Goal: Task Accomplishment & Management: Use online tool/utility

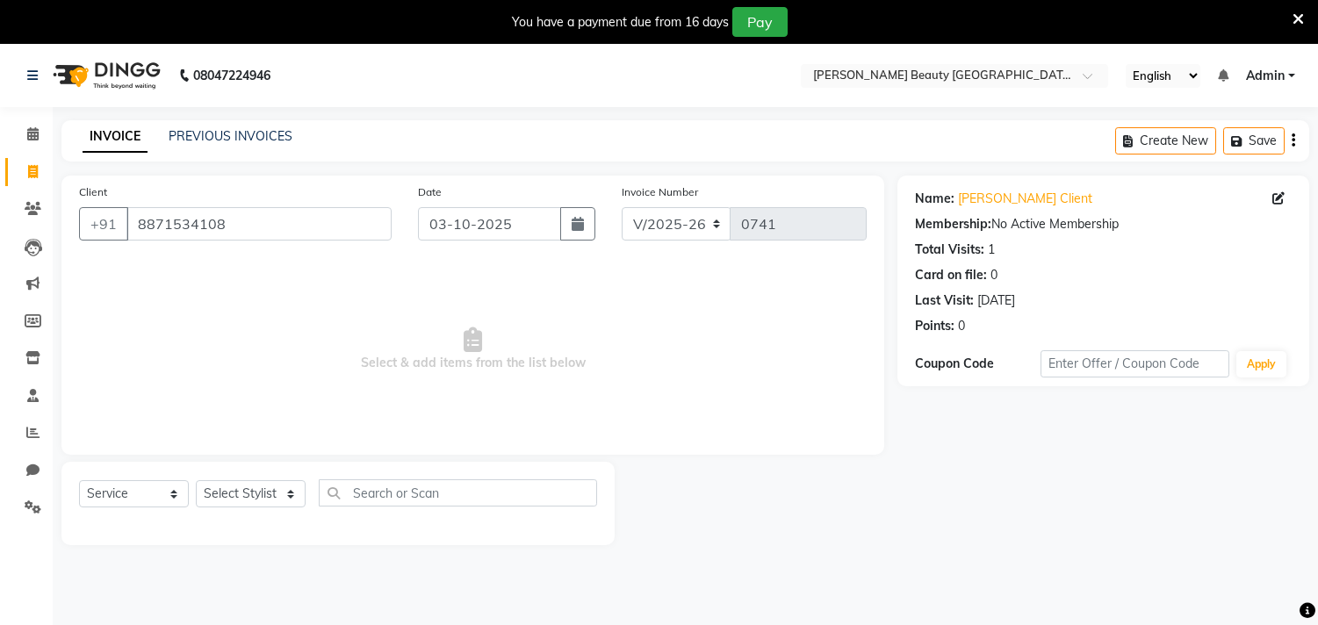
select select "8620"
select select "service"
click at [299, 495] on select "Select Stylist Amla [PERSON_NAME] Anjali [PERSON_NAME] [PERSON_NAME] [PERSON_NA…" at bounding box center [251, 493] width 110 height 27
select select "87283"
click at [196, 481] on select "Select Stylist Amla [PERSON_NAME] Anjali [PERSON_NAME] [PERSON_NAME] [PERSON_NA…" at bounding box center [251, 493] width 110 height 27
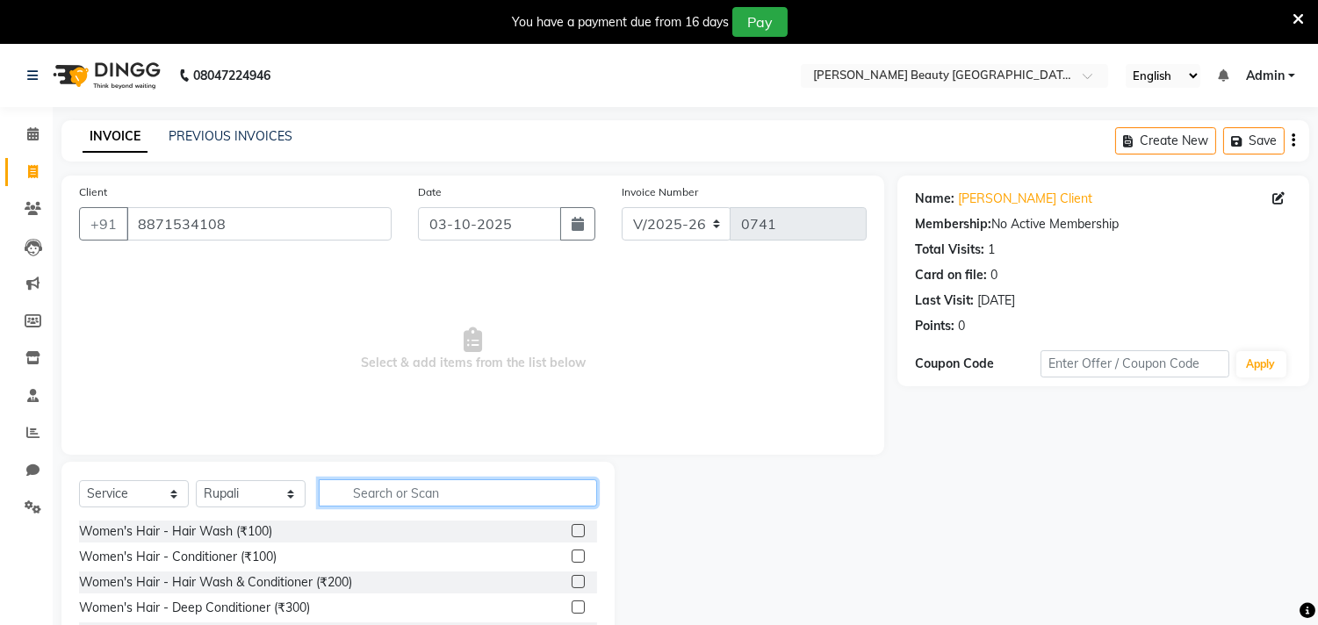
click at [405, 489] on input "text" at bounding box center [458, 493] width 278 height 27
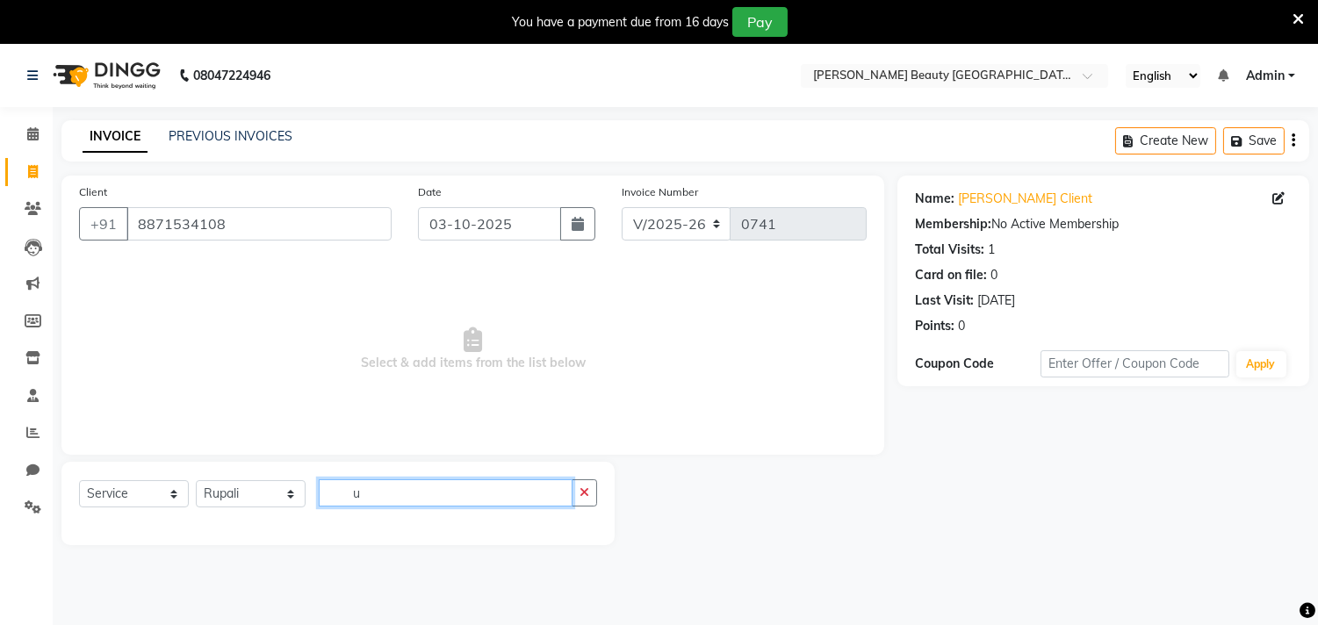
type input "u"
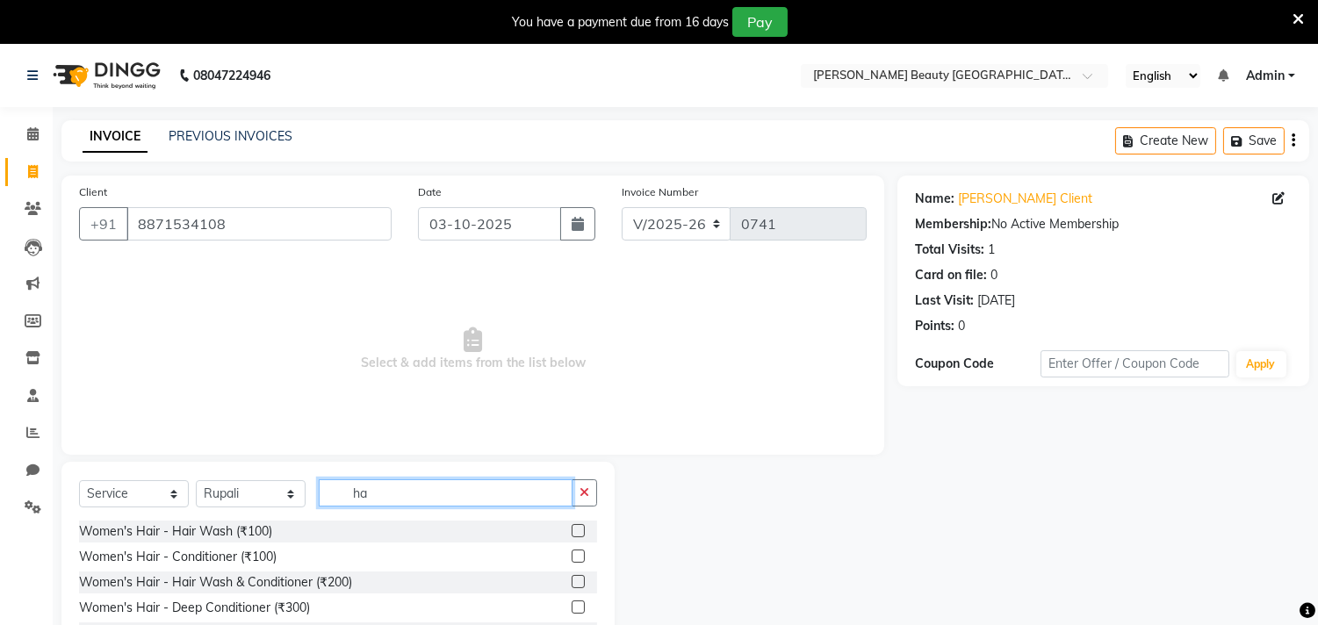
type input "h"
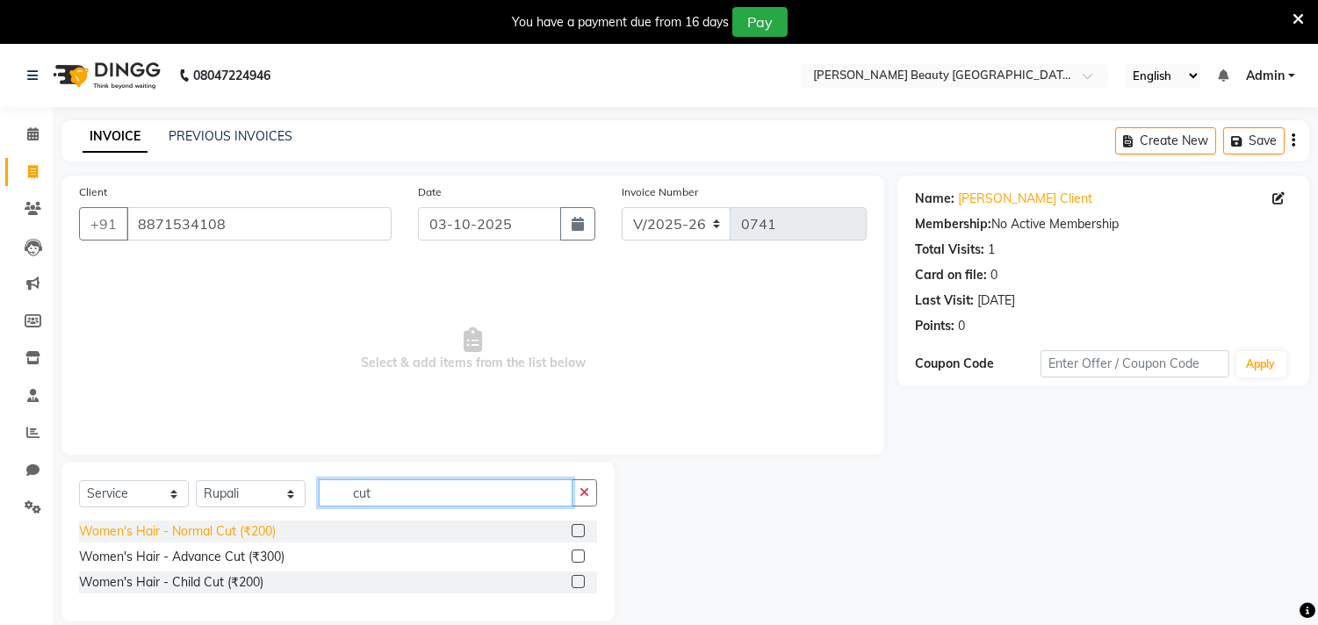
type input "cut"
click at [256, 531] on div "Women's Hair - Normal Cut (₹200)" at bounding box center [177, 532] width 197 height 18
checkbox input "false"
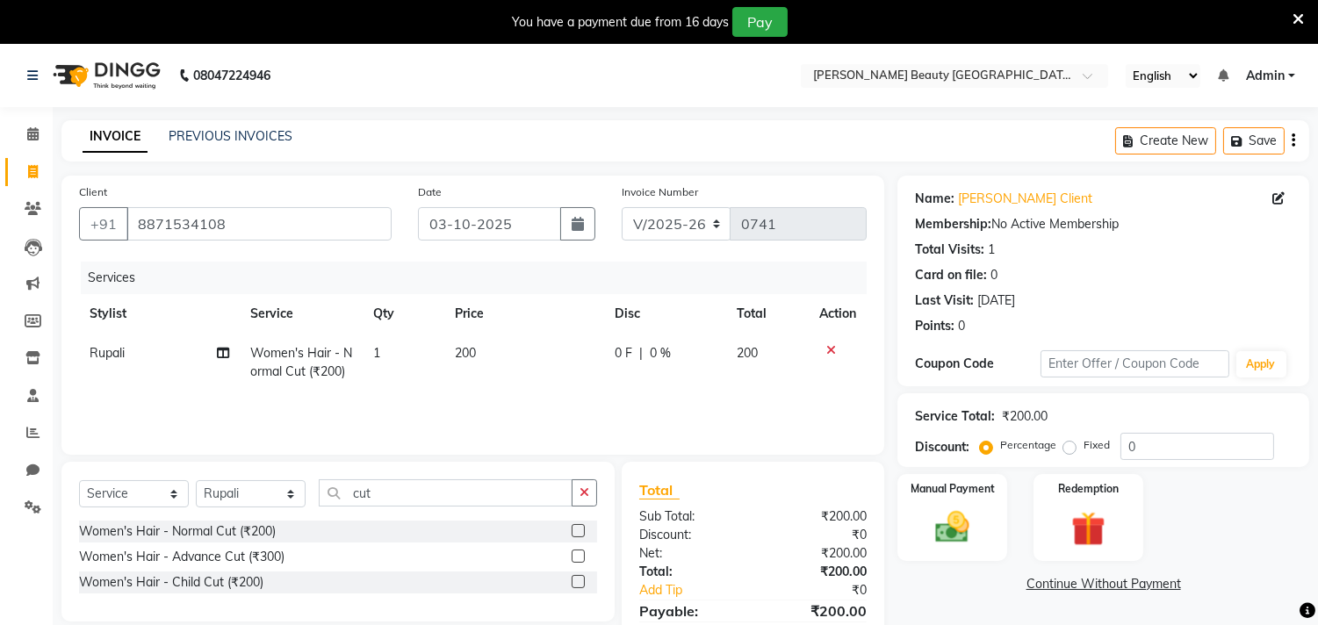
click at [508, 350] on td "200" at bounding box center [524, 363] width 160 height 58
select select "87283"
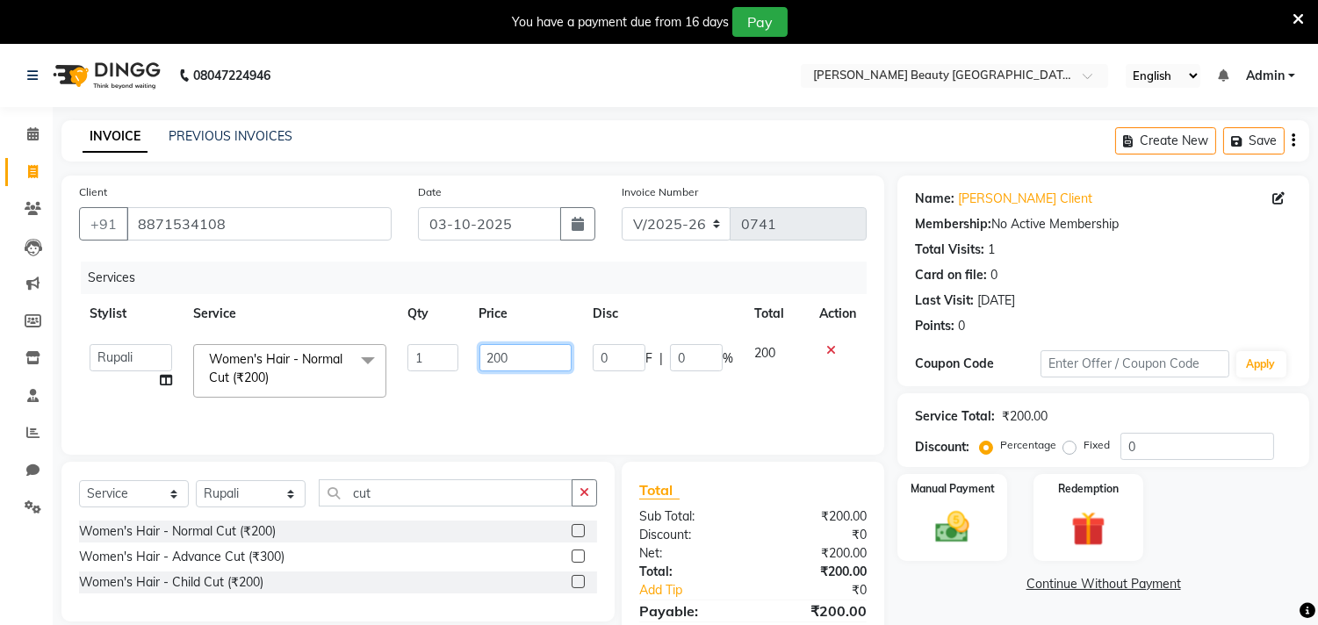
click at [559, 357] on input "200" at bounding box center [526, 357] width 92 height 27
type input "2"
type input "150"
click at [969, 598] on div "Name: [PERSON_NAME] Client Membership: No Active Membership Total Visits: 1 Car…" at bounding box center [1110, 430] width 425 height 508
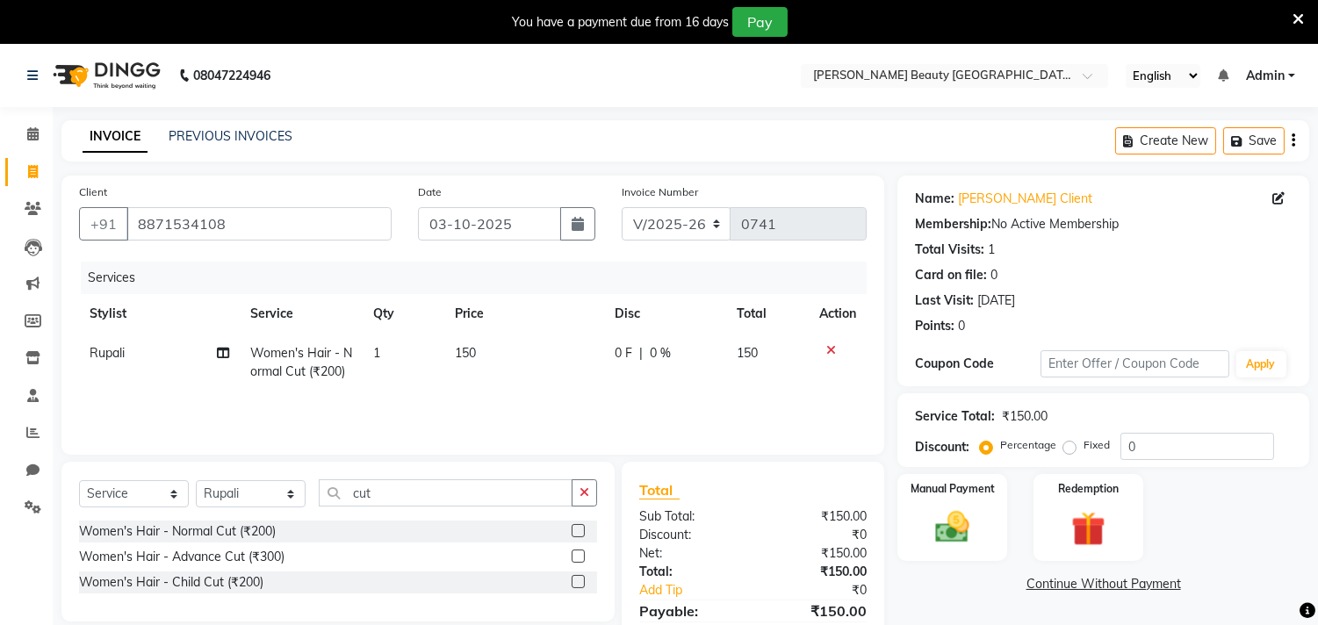
scroll to position [84, 0]
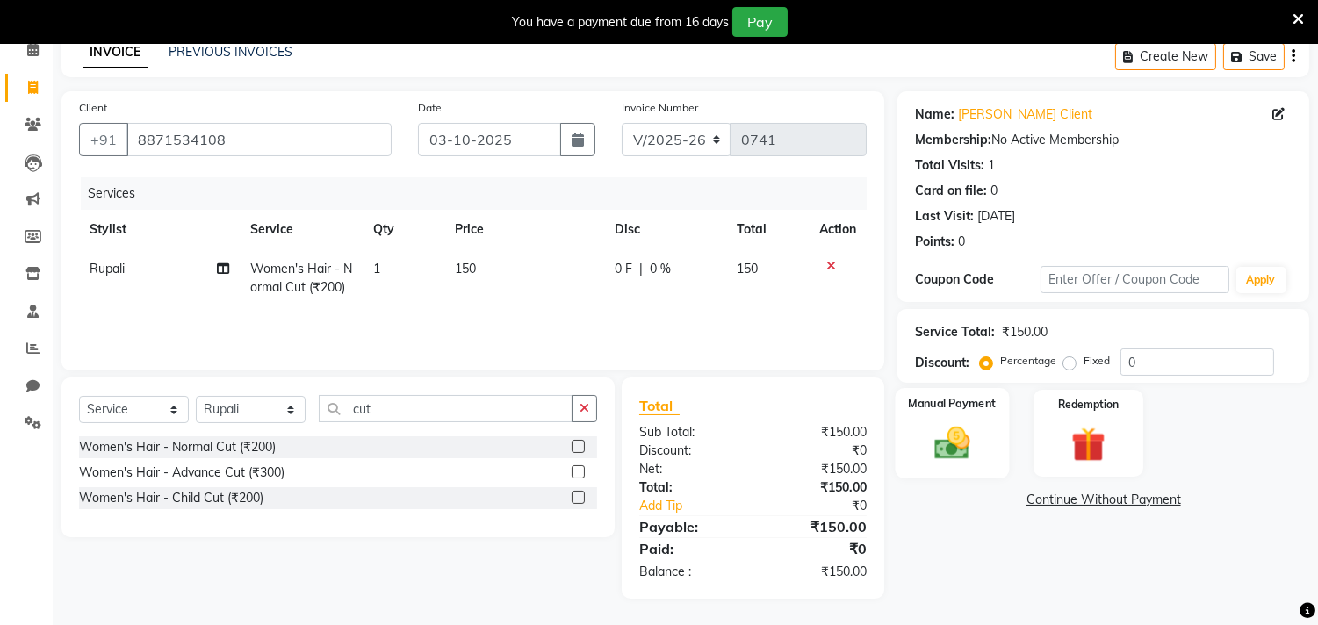
click at [949, 443] on img at bounding box center [953, 443] width 58 height 41
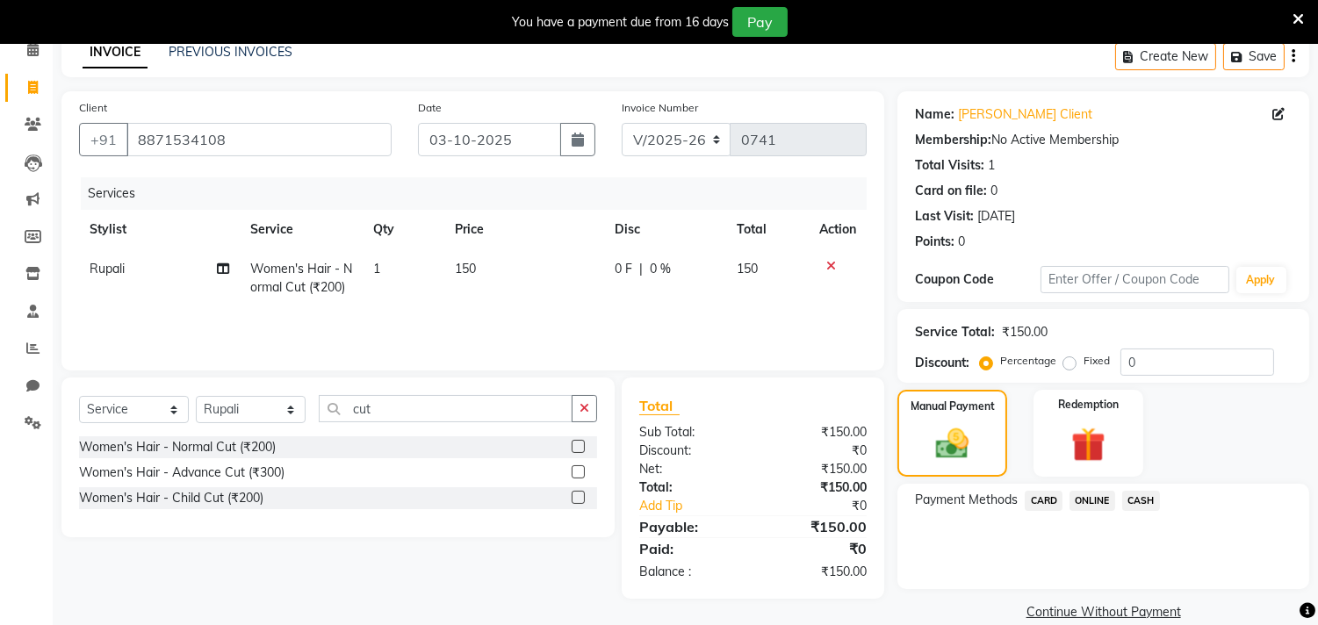
scroll to position [109, 0]
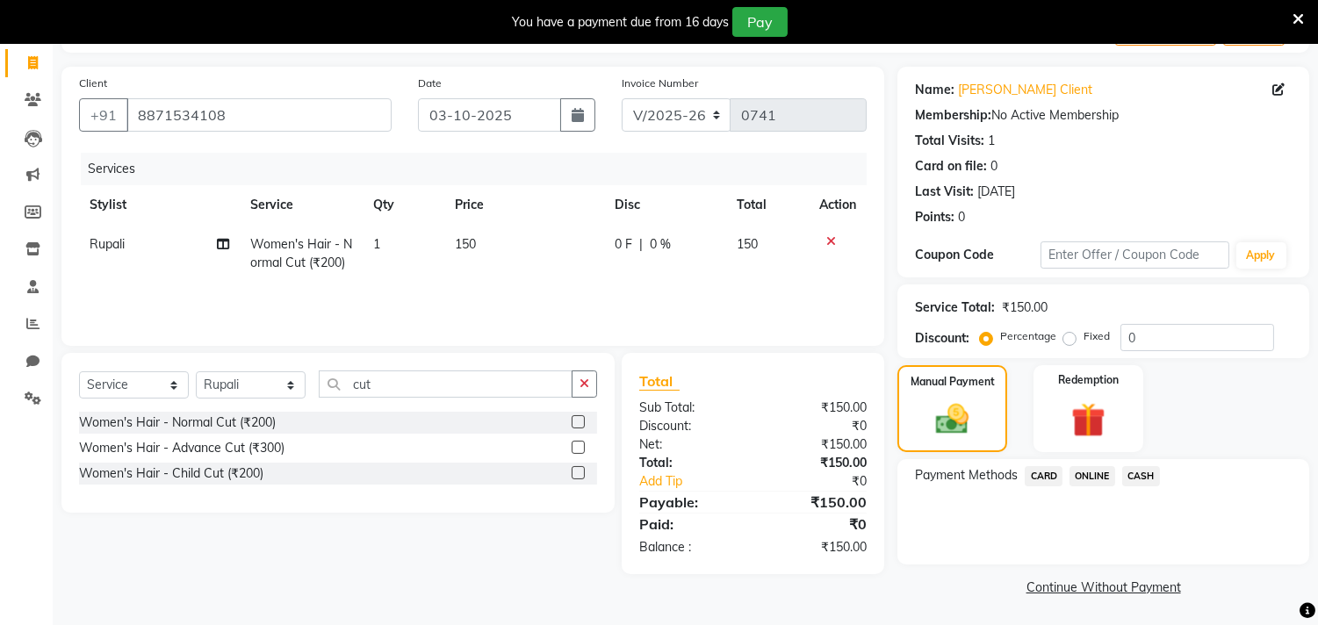
click at [1146, 480] on span "CASH" at bounding box center [1141, 476] width 38 height 20
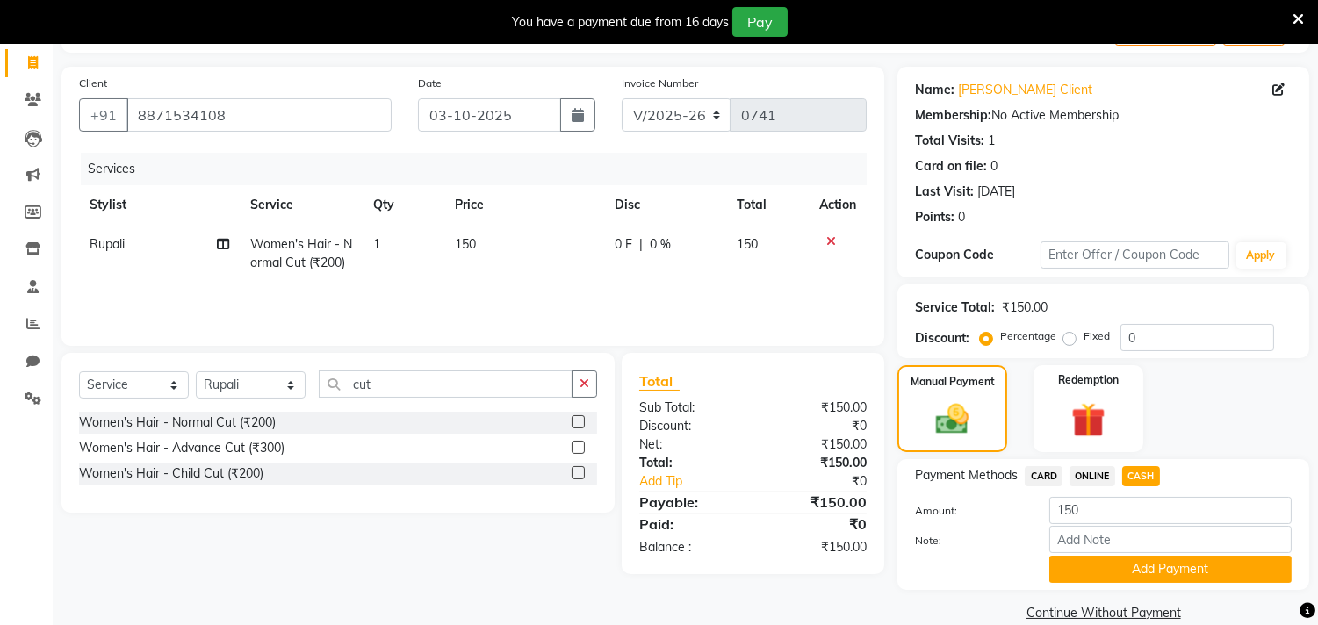
scroll to position [135, 0]
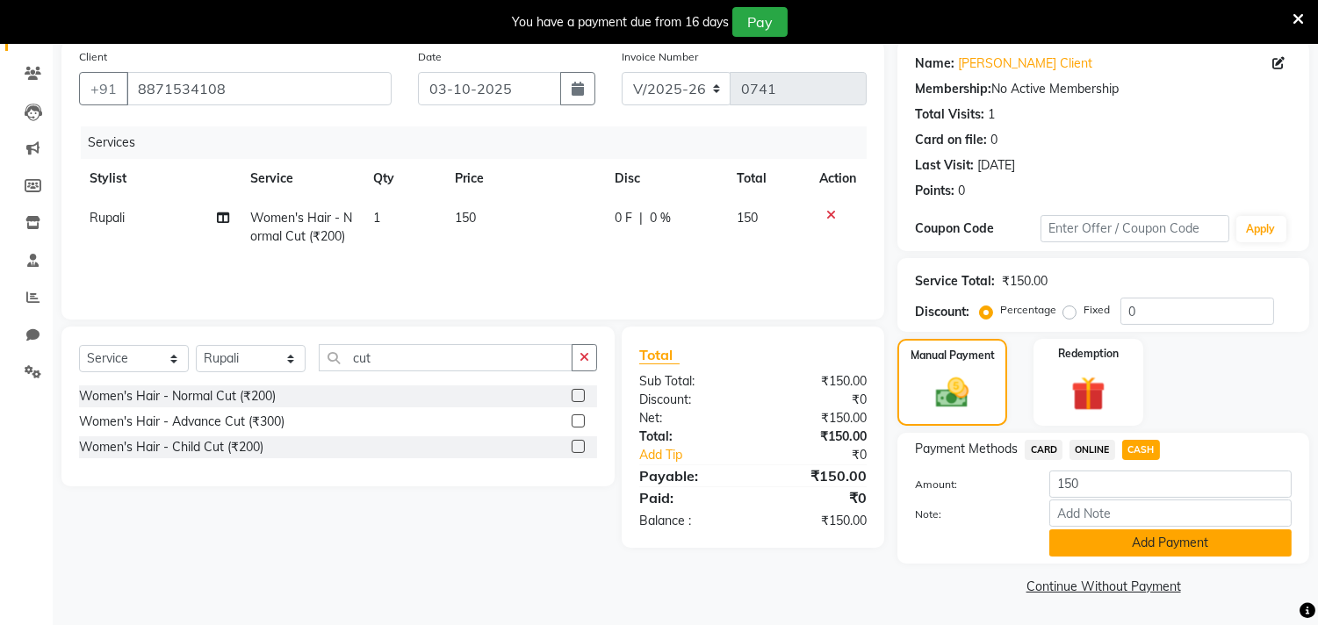
click at [1195, 550] on button "Add Payment" at bounding box center [1171, 543] width 242 height 27
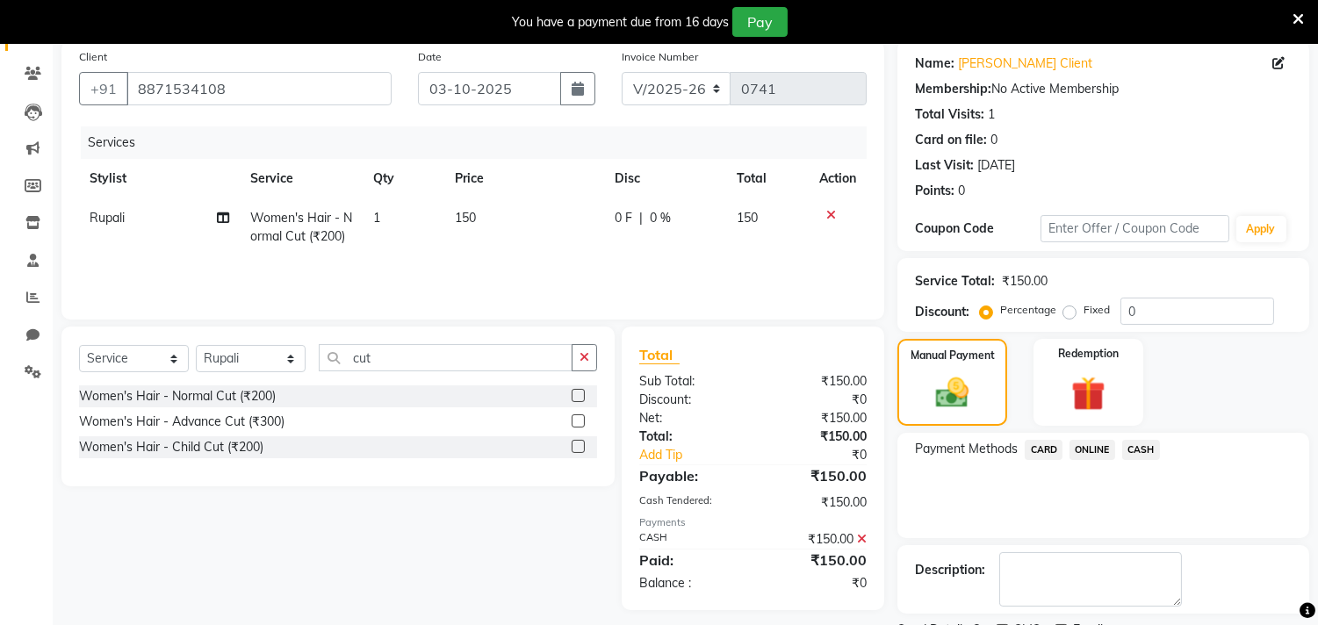
scroll to position [208, 0]
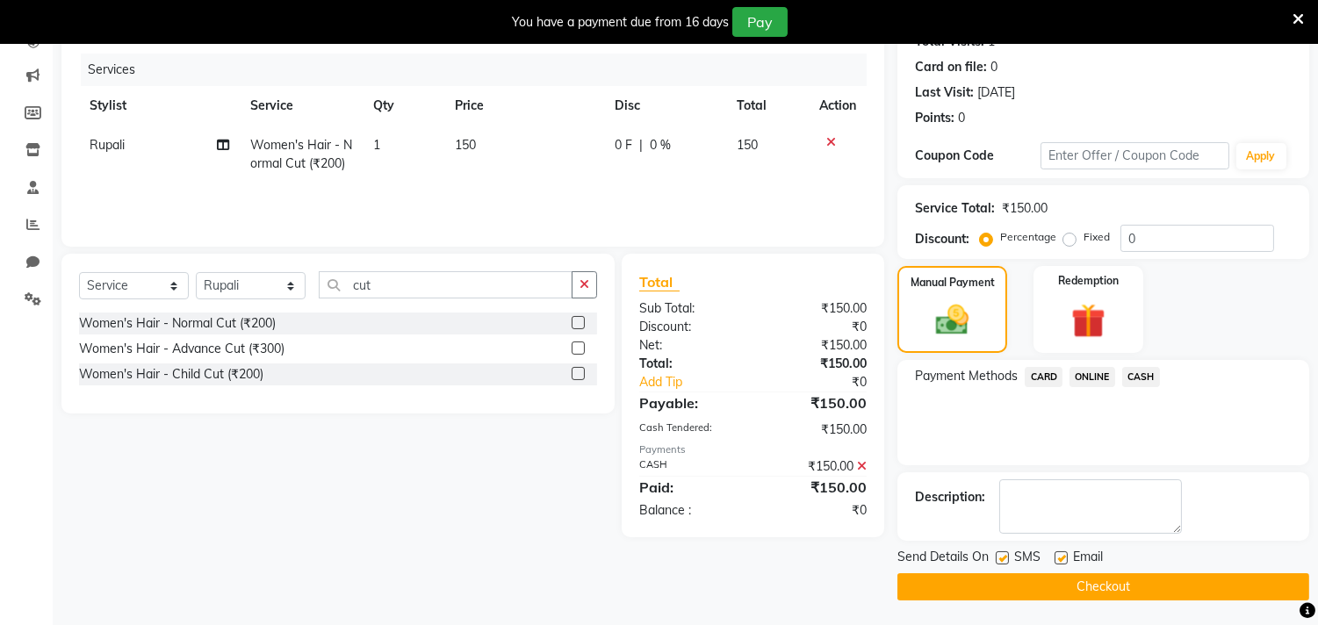
click at [993, 575] on button "Checkout" at bounding box center [1104, 587] width 412 height 27
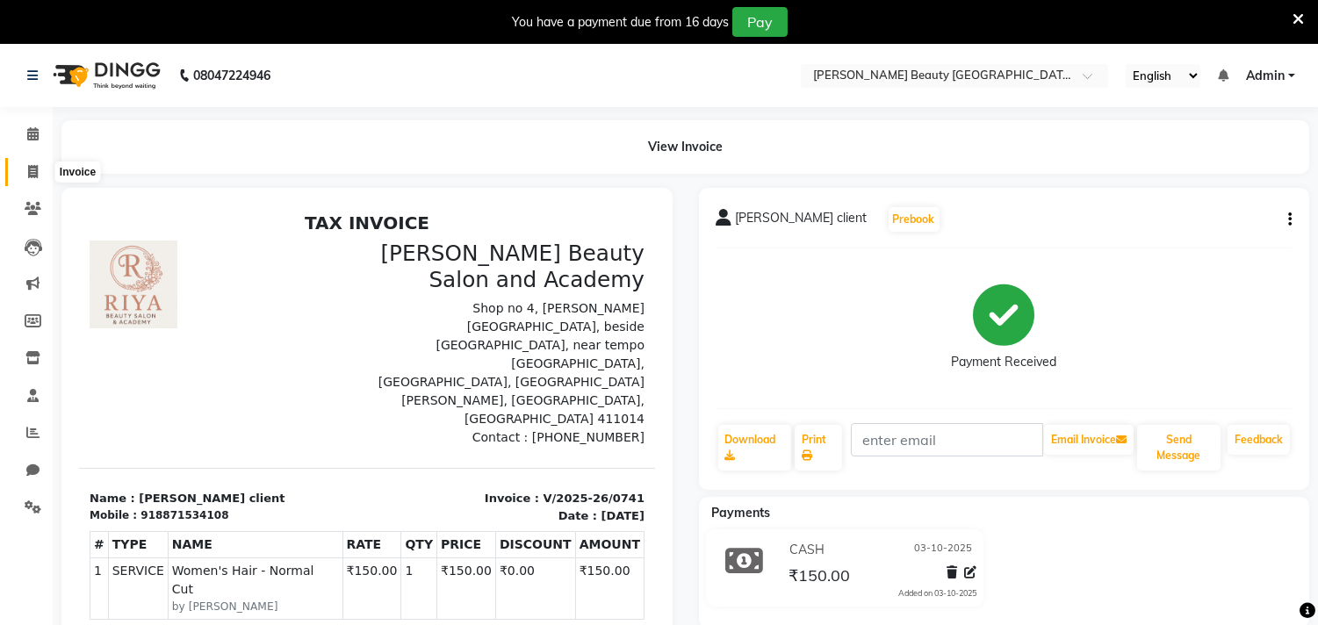
click at [30, 162] on span at bounding box center [33, 172] width 31 height 20
select select "service"
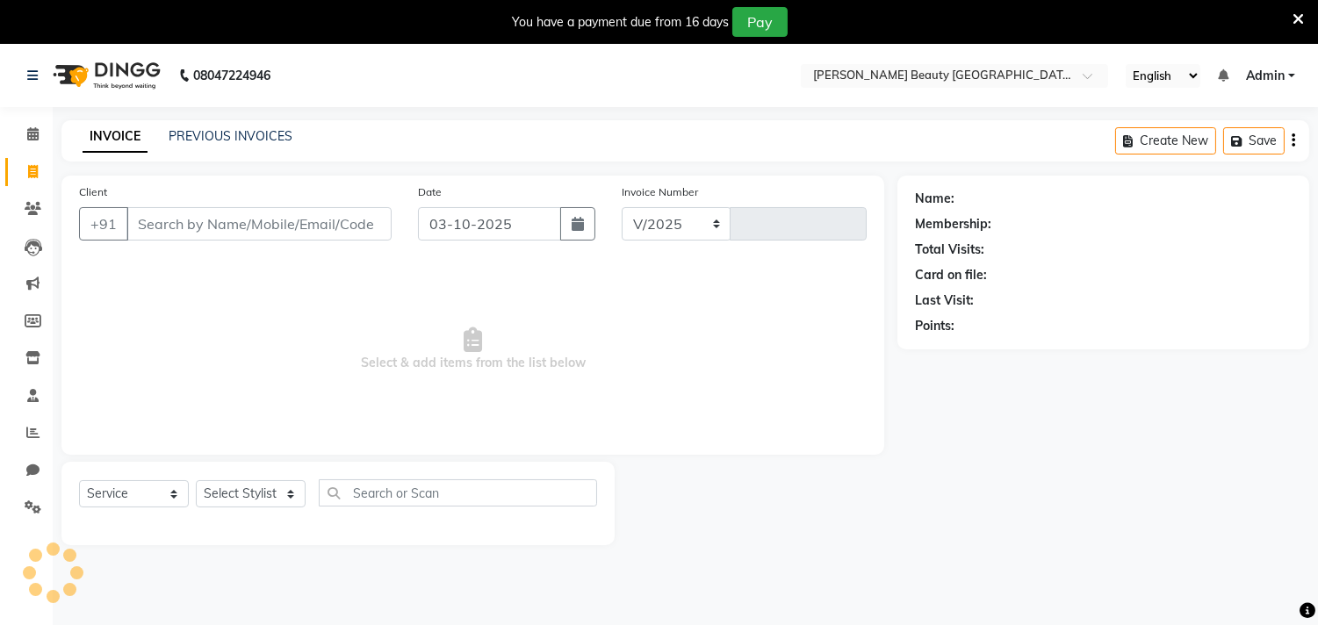
select select "8620"
type input "0742"
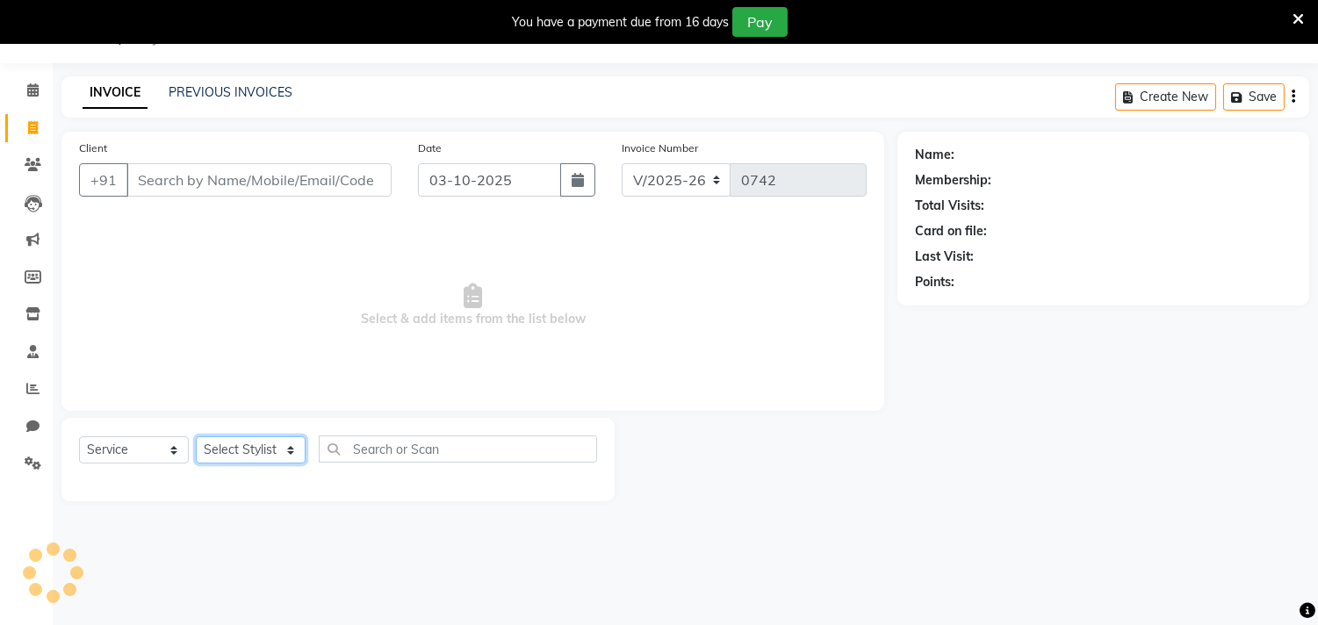
click at [279, 452] on select "Select Stylist" at bounding box center [251, 449] width 110 height 27
select select "91016"
click at [196, 437] on select "Select Stylist Amla [PERSON_NAME] Anjali [PERSON_NAME] [PERSON_NAME] [PERSON_NA…" at bounding box center [251, 449] width 110 height 27
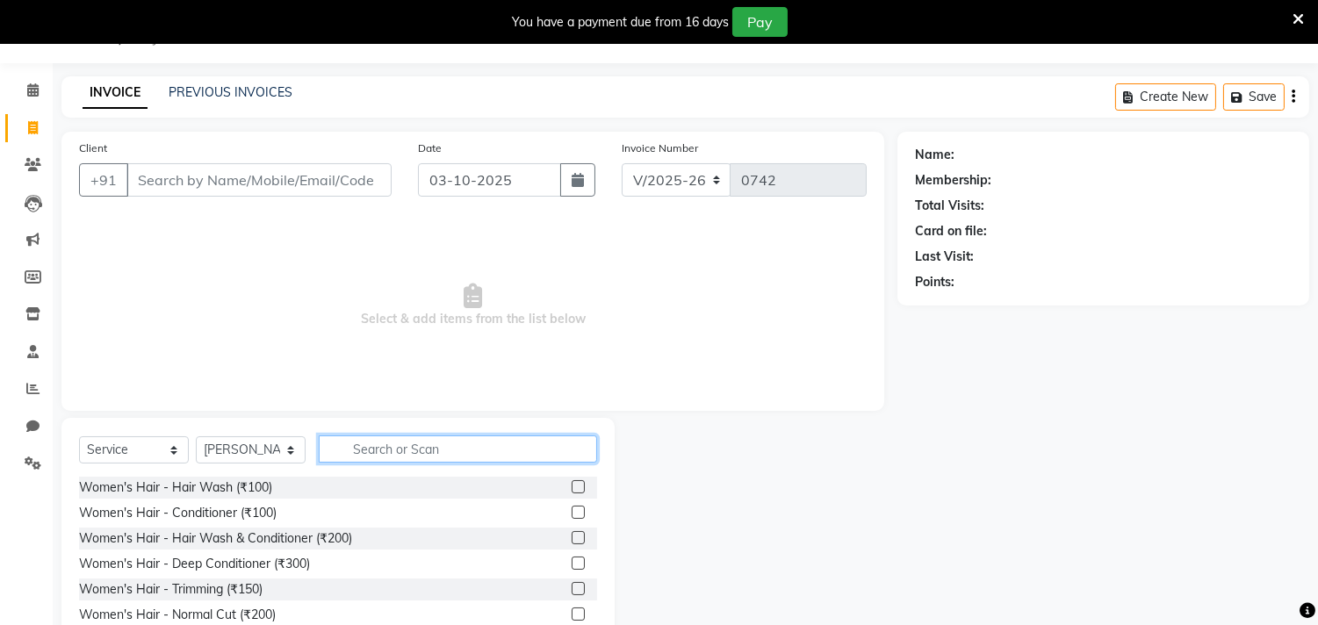
click at [399, 451] on input "text" at bounding box center [458, 449] width 278 height 27
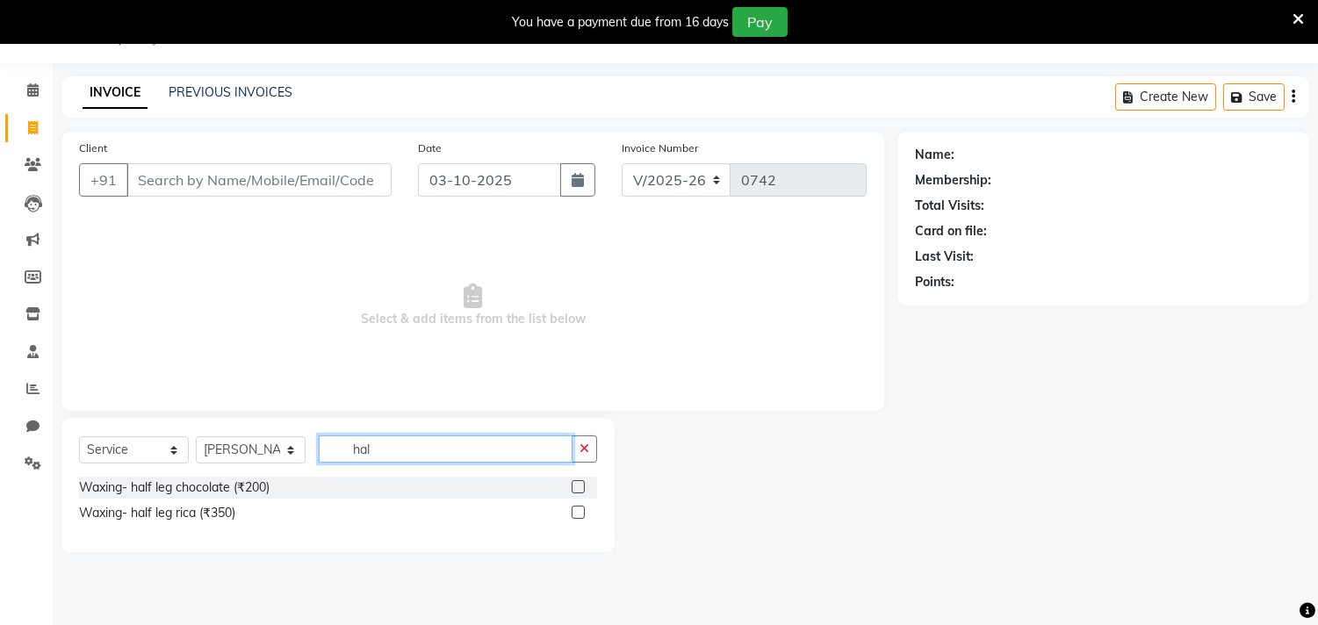
type input "half"
